Goal: Transaction & Acquisition: Purchase product/service

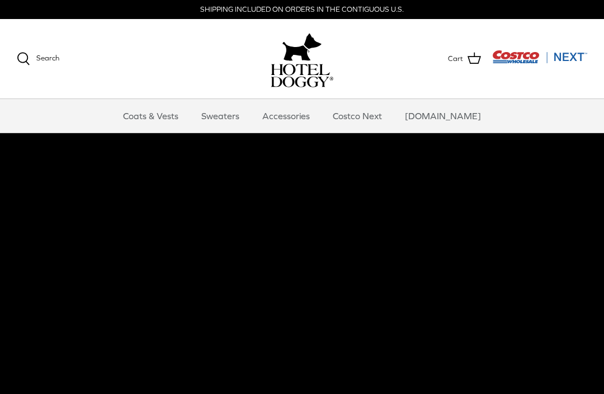
click at [305, 119] on link "Accessories" at bounding box center [286, 116] width 68 height 34
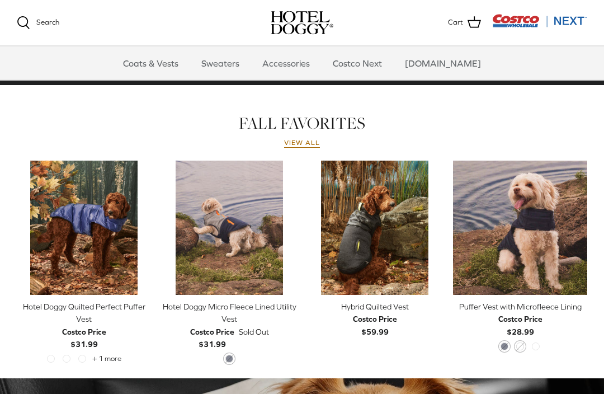
click at [102, 107] on div "Costco Members Receive Exclusive Value on Hotel Doggy! FALL FAVORITES View all" at bounding box center [302, 321] width 604 height 1512
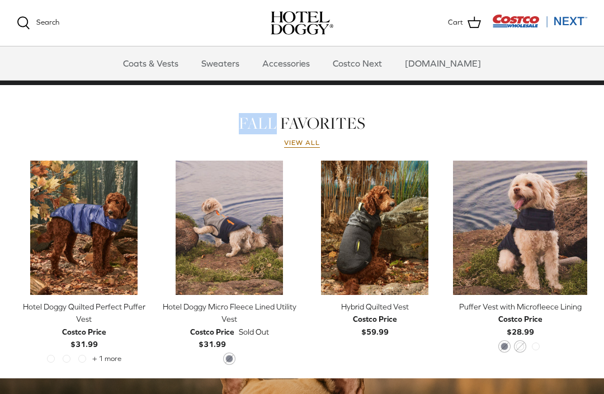
click at [113, 131] on h1 "FALL FAVORITES" at bounding box center [302, 122] width 570 height 19
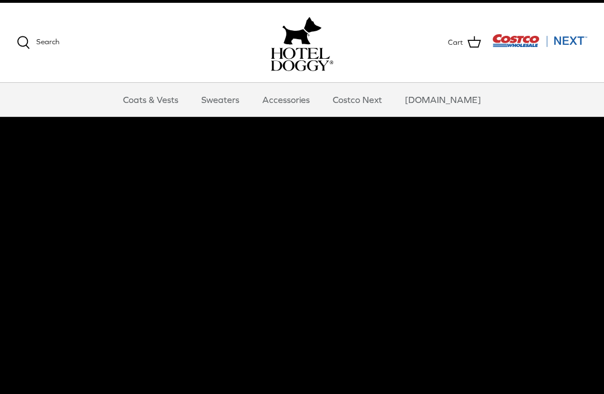
scroll to position [0, 0]
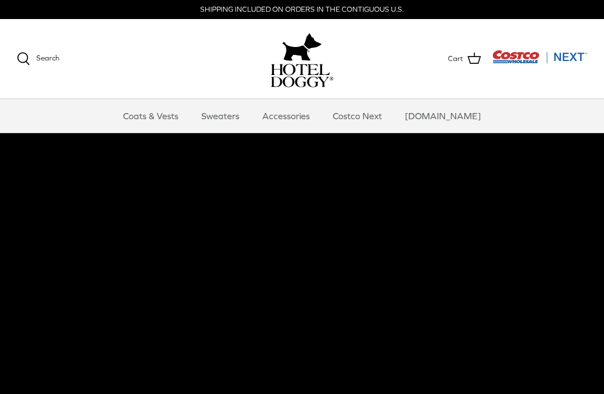
click at [237, 113] on link "Sweaters" at bounding box center [220, 116] width 58 height 34
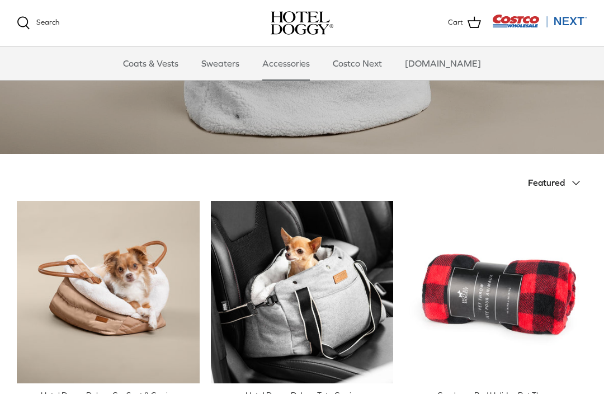
scroll to position [143, 0]
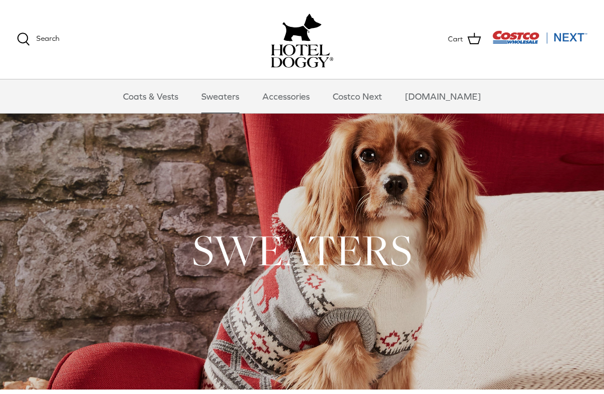
scroll to position [40, 0]
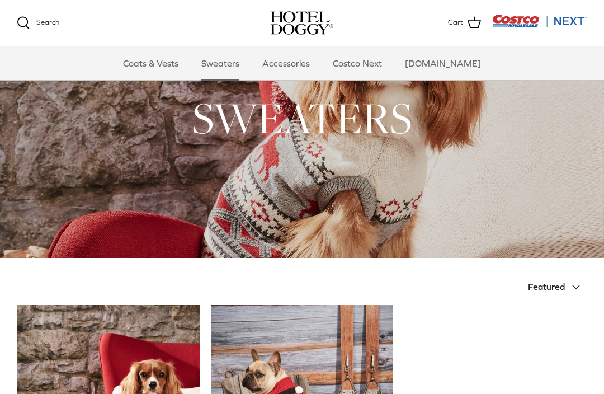
click at [557, 275] on button "Featured Down" at bounding box center [557, 287] width 59 height 25
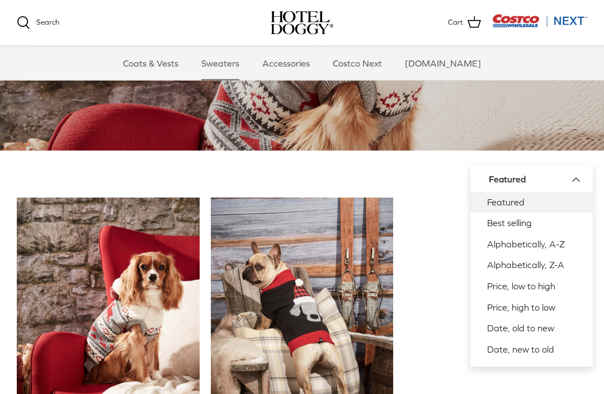
scroll to position [148, 0]
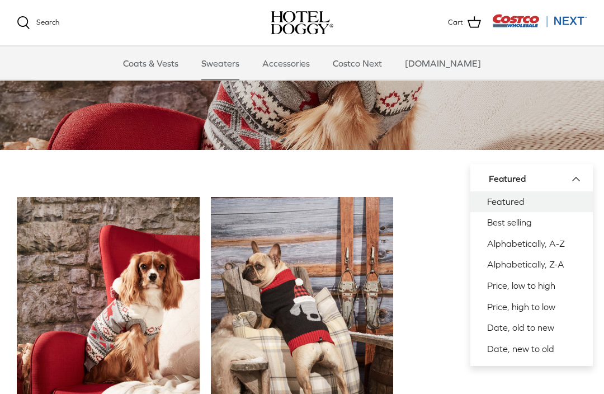
click at [501, 348] on link "Date, new to old" at bounding box center [531, 349] width 122 height 21
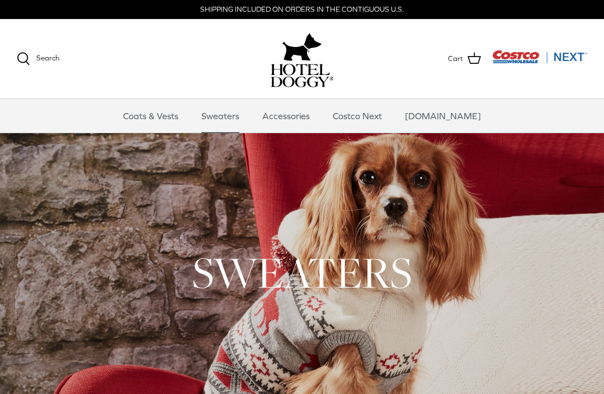
click at [360, 121] on link "Costco Next" at bounding box center [357, 116] width 69 height 34
